Goal: Task Accomplishment & Management: Use online tool/utility

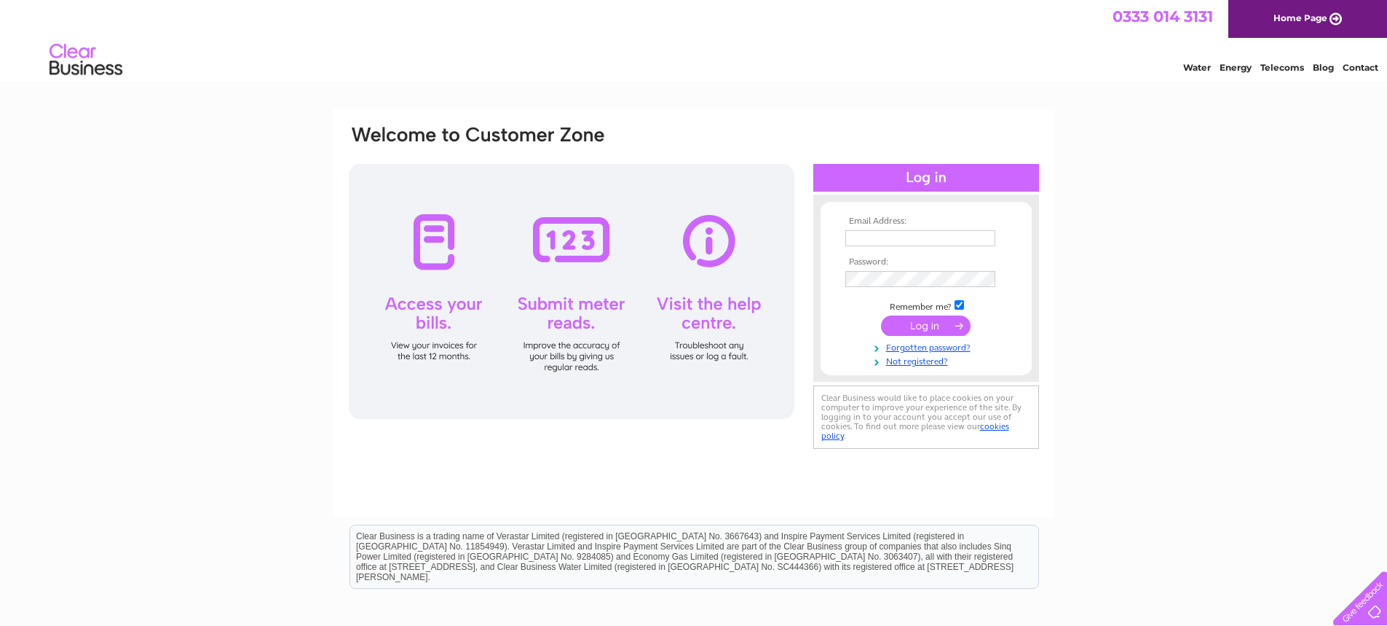
type input "james.ward@jwfabrication.co.uk"
click at [924, 322] on input "submit" at bounding box center [926, 325] width 90 height 20
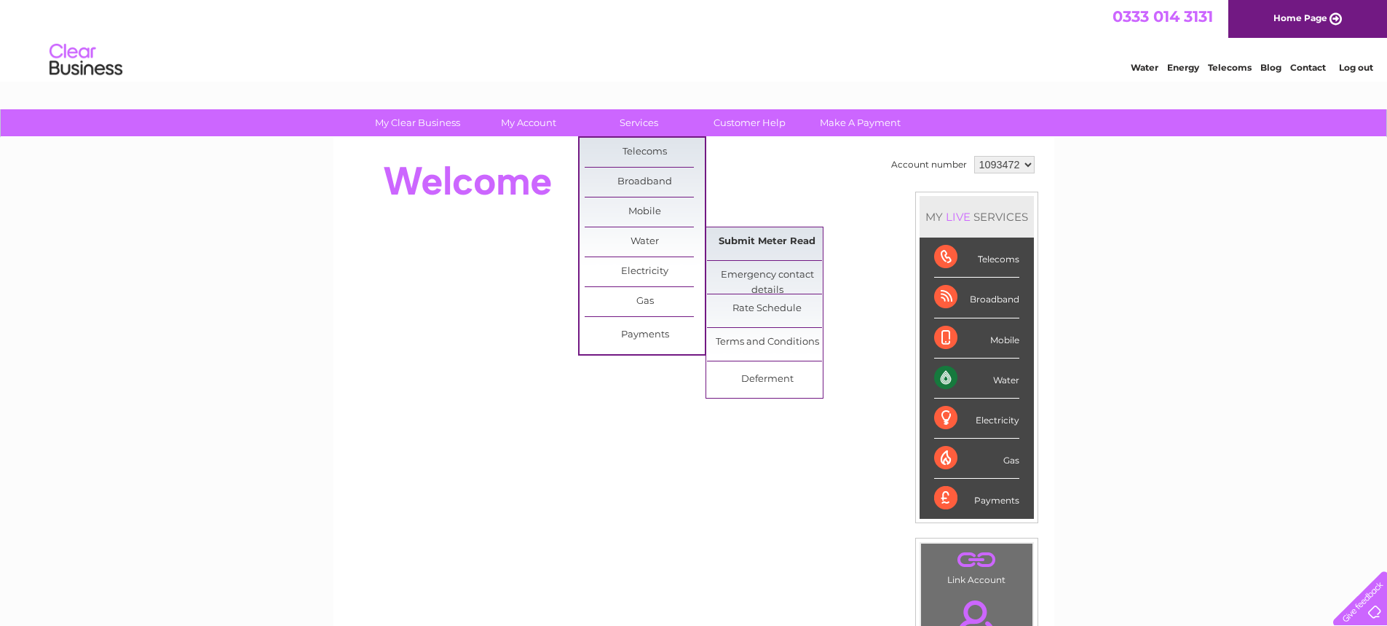
click at [738, 241] on link "Submit Meter Read" at bounding box center [767, 241] width 120 height 29
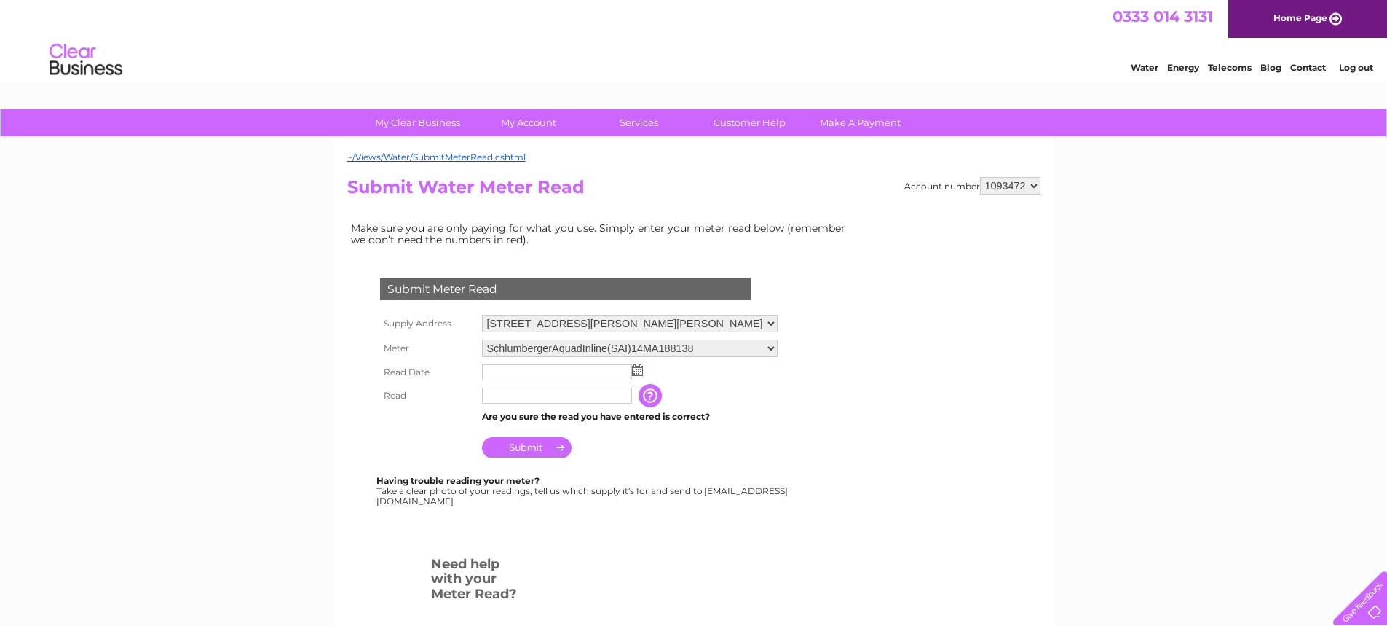
click at [634, 372] on img at bounding box center [637, 370] width 11 height 12
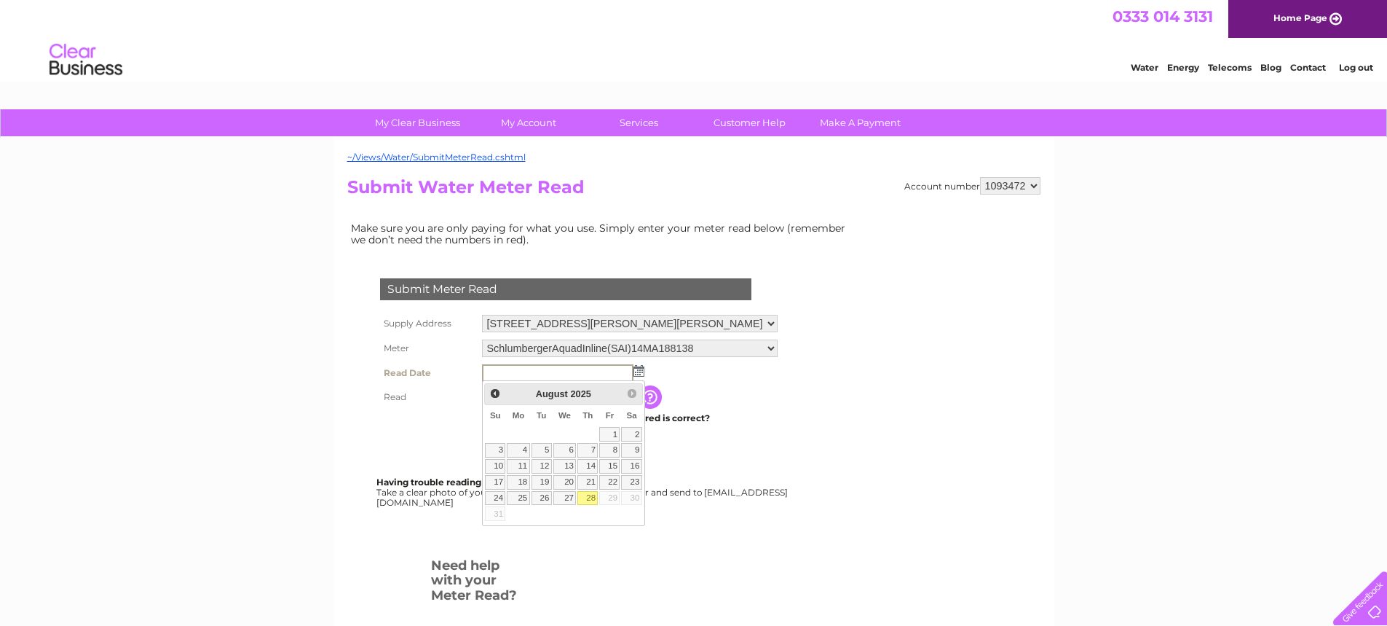
click at [595, 499] on link "28" at bounding box center [588, 498] width 20 height 15
type input "2025/08/28"
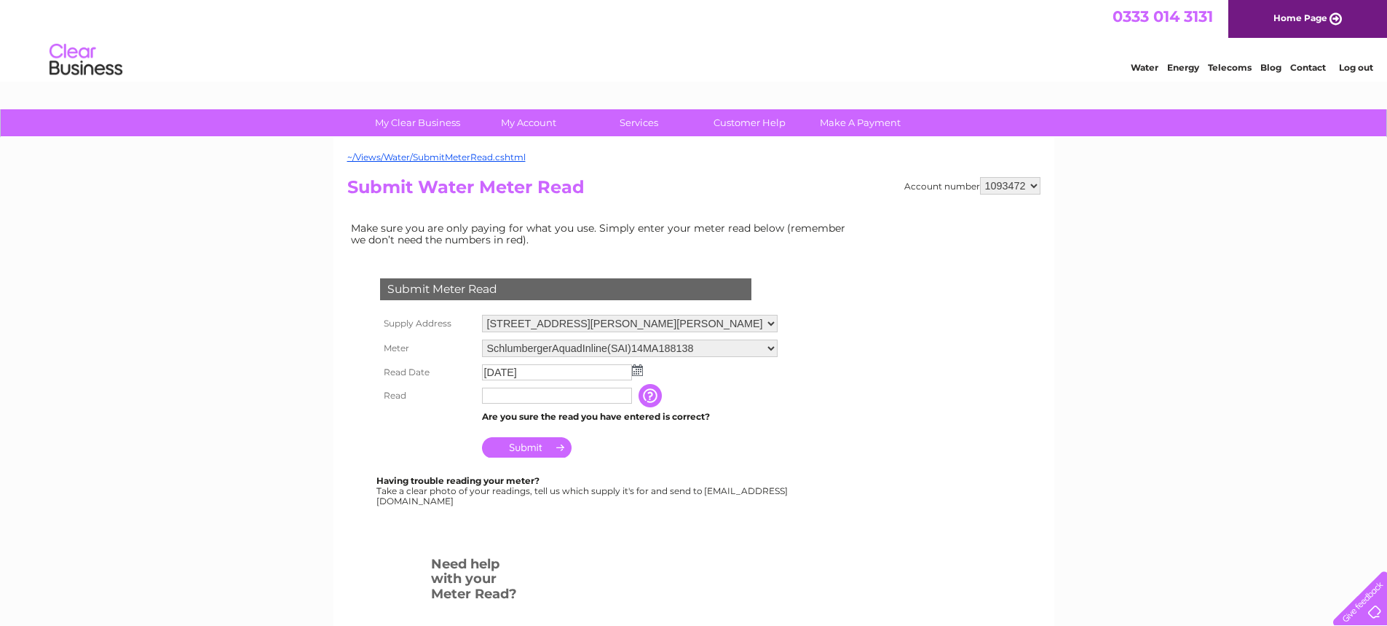
click at [526, 392] on input "text" at bounding box center [557, 395] width 150 height 16
type input "00136"
click at [555, 448] on input "Submit" at bounding box center [527, 448] width 90 height 20
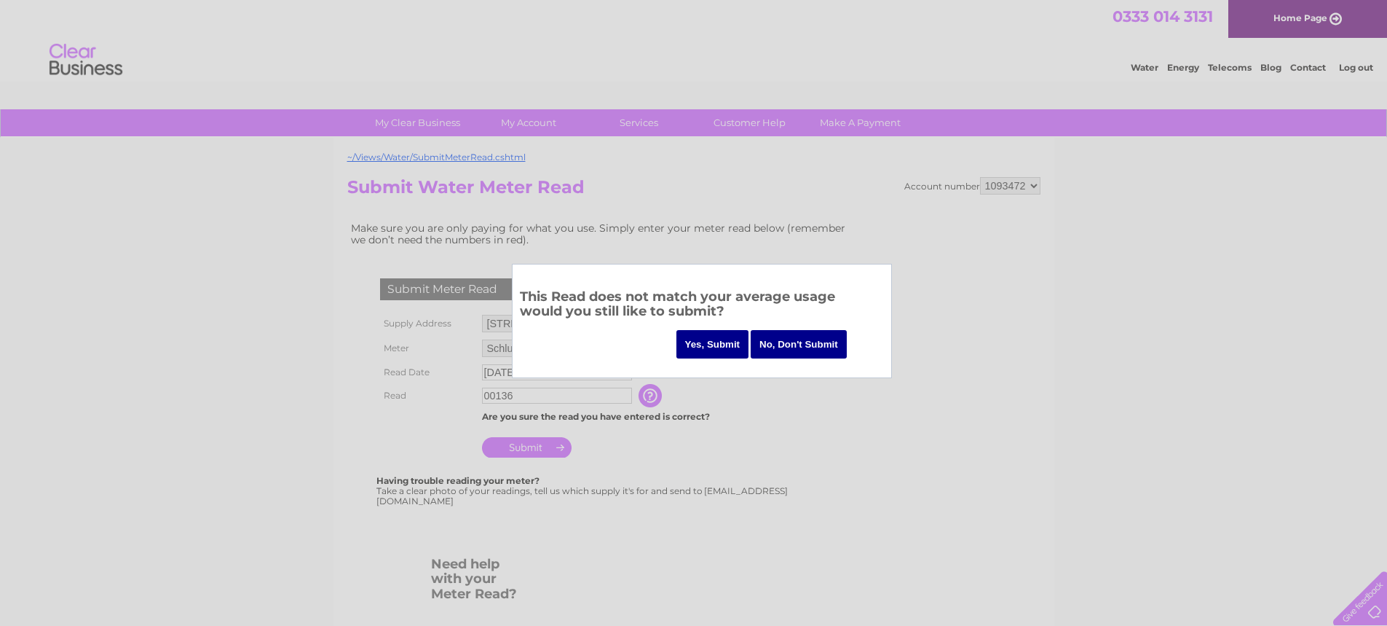
click at [691, 347] on input "Yes, Submit" at bounding box center [713, 344] width 73 height 28
